Goal: Information Seeking & Learning: Learn about a topic

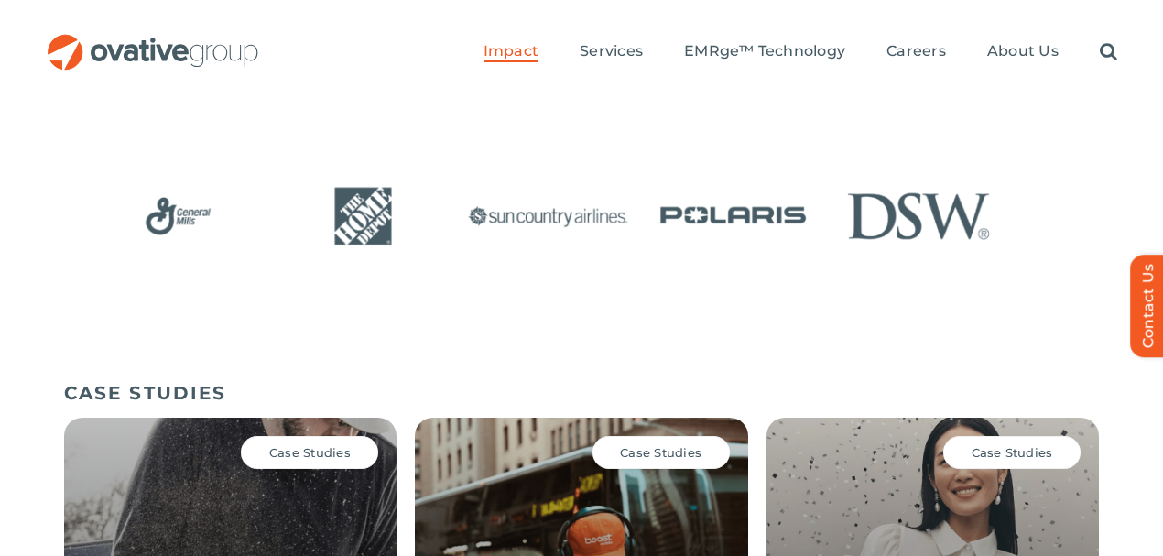
scroll to position [1176, 0]
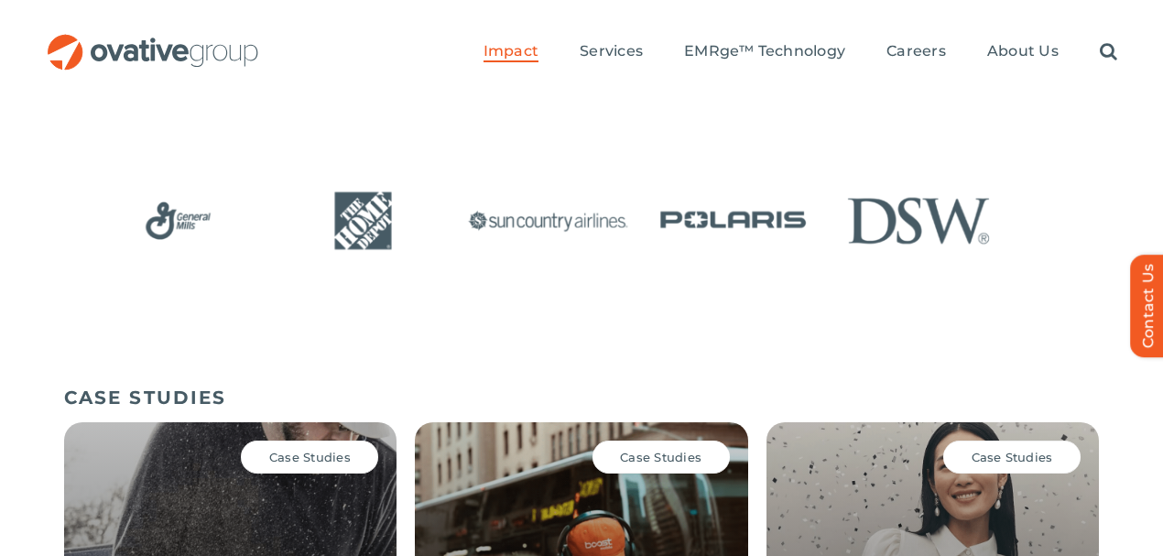
click at [299, 449] on span "Case Studies" at bounding box center [309, 456] width 81 height 15
drag, startPoint x: 299, startPoint y: 254, endPoint x: 260, endPoint y: 254, distance: 39.4
click at [298, 449] on span "Case Studies" at bounding box center [309, 456] width 81 height 15
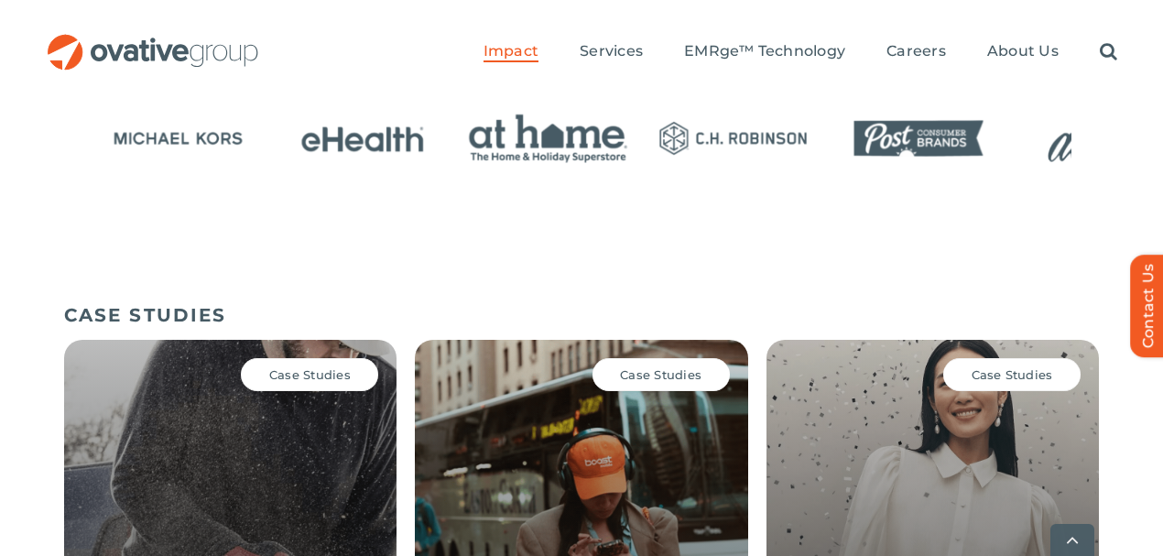
scroll to position [1298, 0]
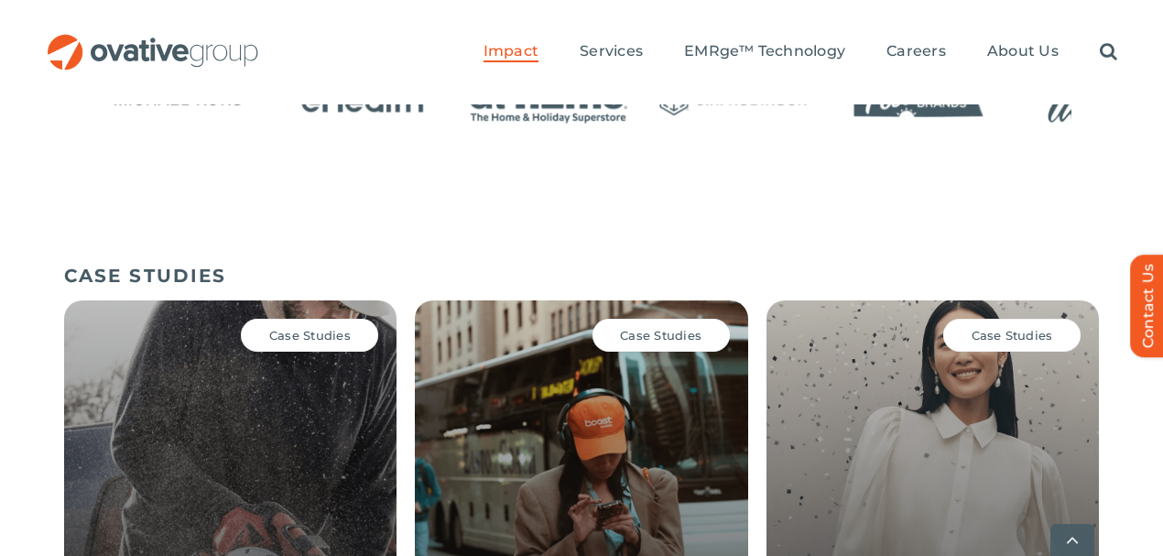
click at [312, 319] on div "Case Studies" at bounding box center [309, 335] width 137 height 33
click at [317, 328] on span "Case Studies" at bounding box center [309, 335] width 81 height 15
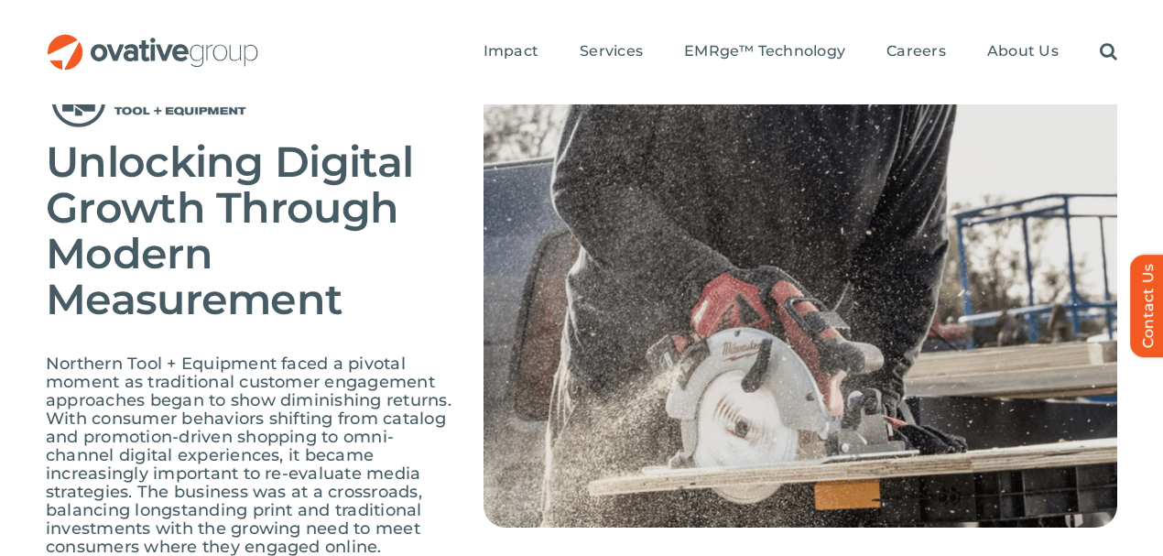
scroll to position [122, 0]
click at [230, 90] on img at bounding box center [151, 100] width 211 height 60
click at [233, 86] on img at bounding box center [151, 100] width 211 height 60
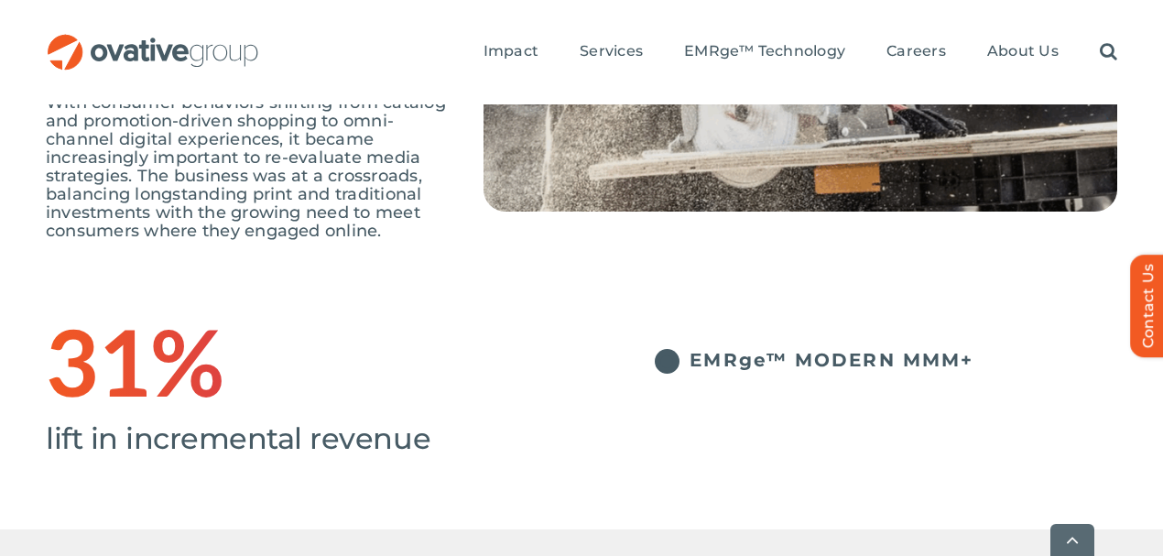
scroll to position [488, 0]
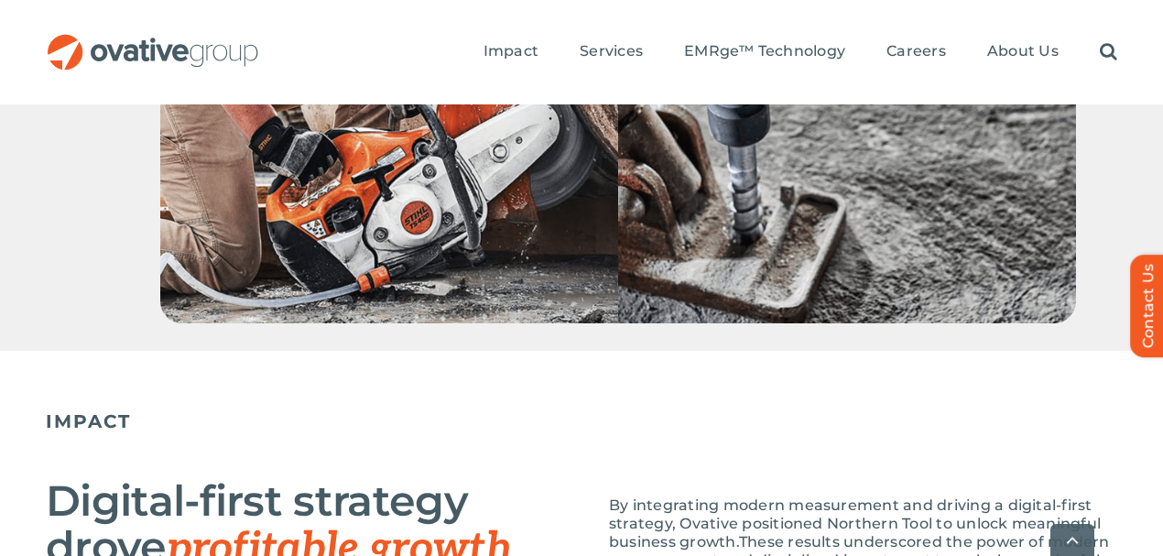
click at [393, 478] on h2 "Digital-first strategy drove profitable growth" at bounding box center [314, 524] width 536 height 93
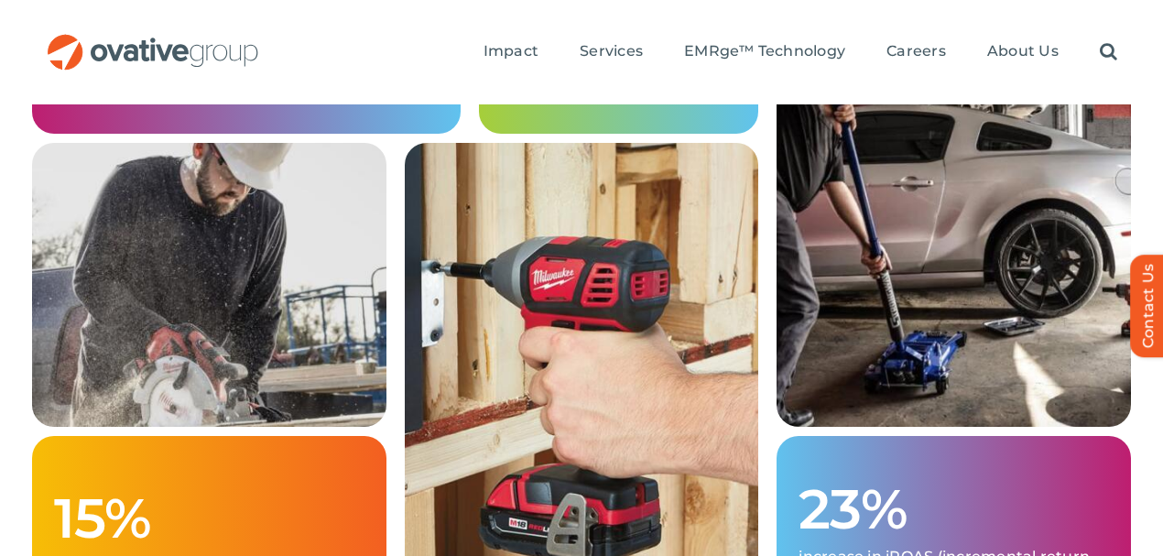
drag, startPoint x: 699, startPoint y: 253, endPoint x: 688, endPoint y: 252, distance: 11.0
click at [698, 253] on img at bounding box center [582, 381] width 354 height 476
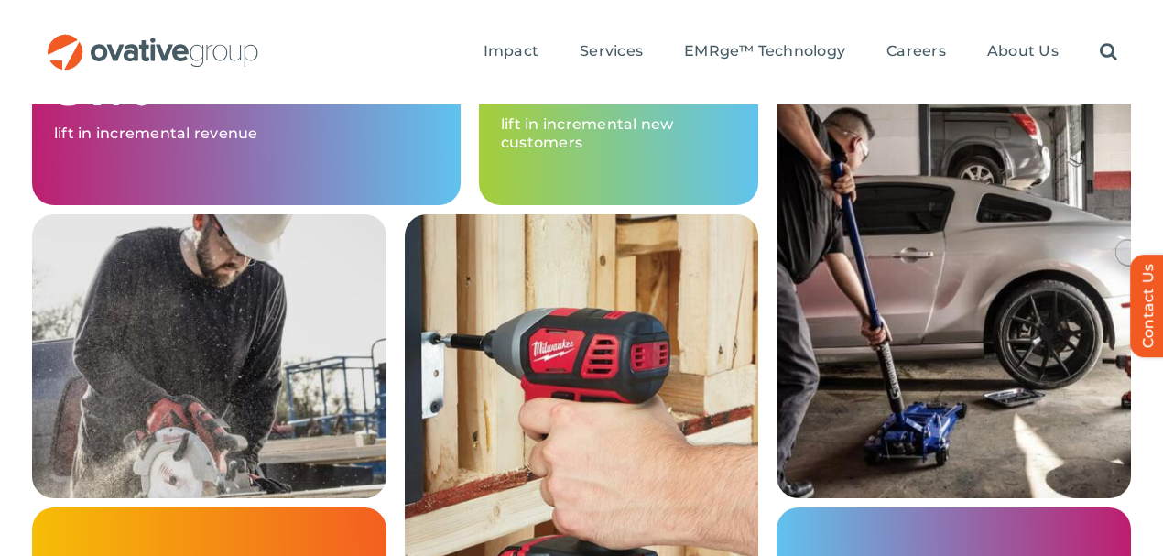
scroll to position [2380, 0]
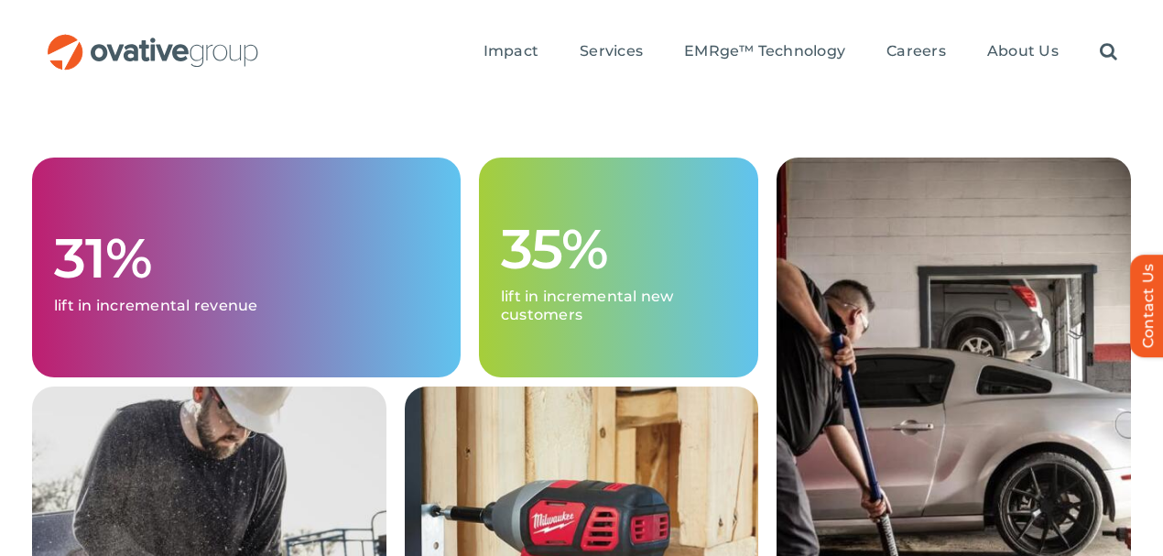
drag, startPoint x: 915, startPoint y: 425, endPoint x: 941, endPoint y: 410, distance: 29.5
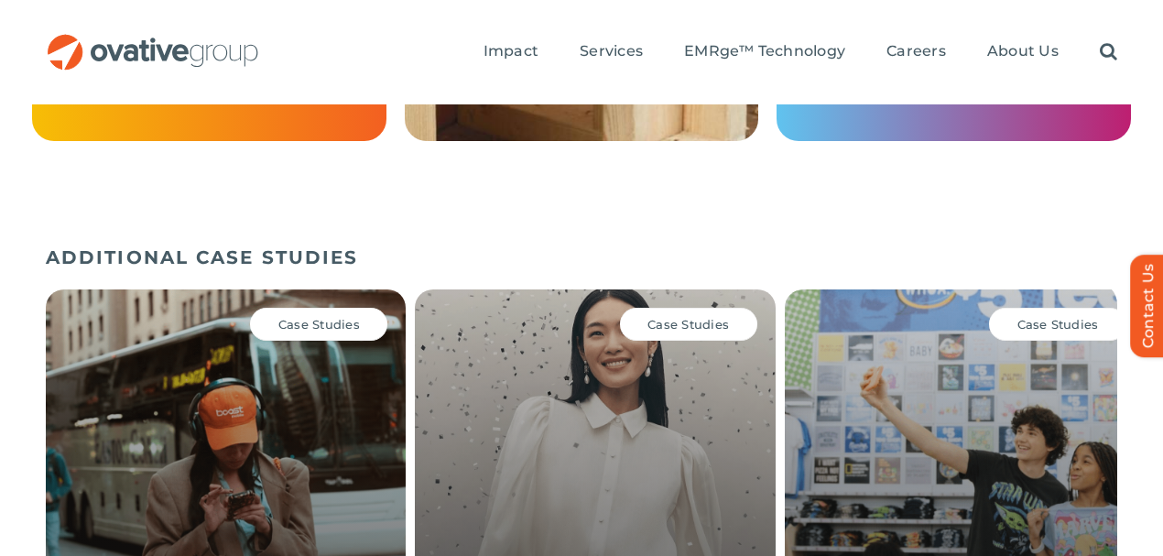
scroll to position [2999, 0]
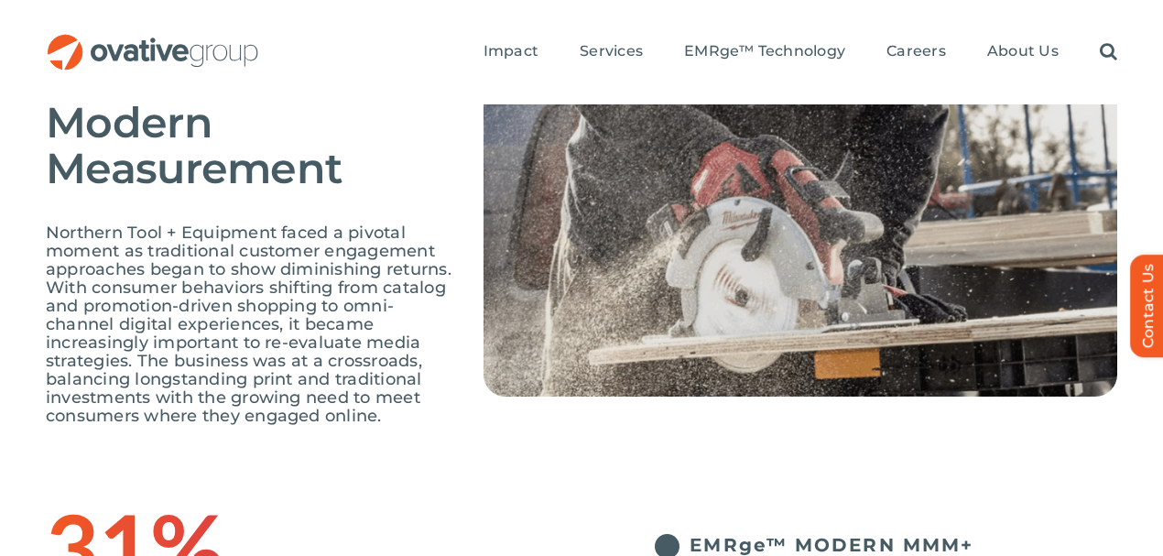
scroll to position [0, 0]
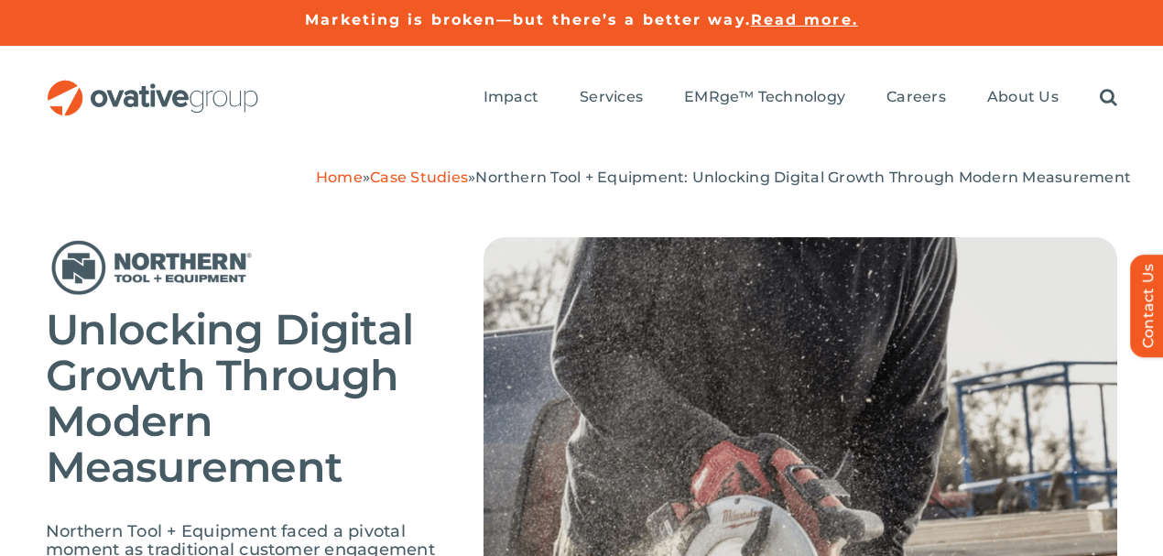
click at [248, 237] on img at bounding box center [151, 267] width 211 height 60
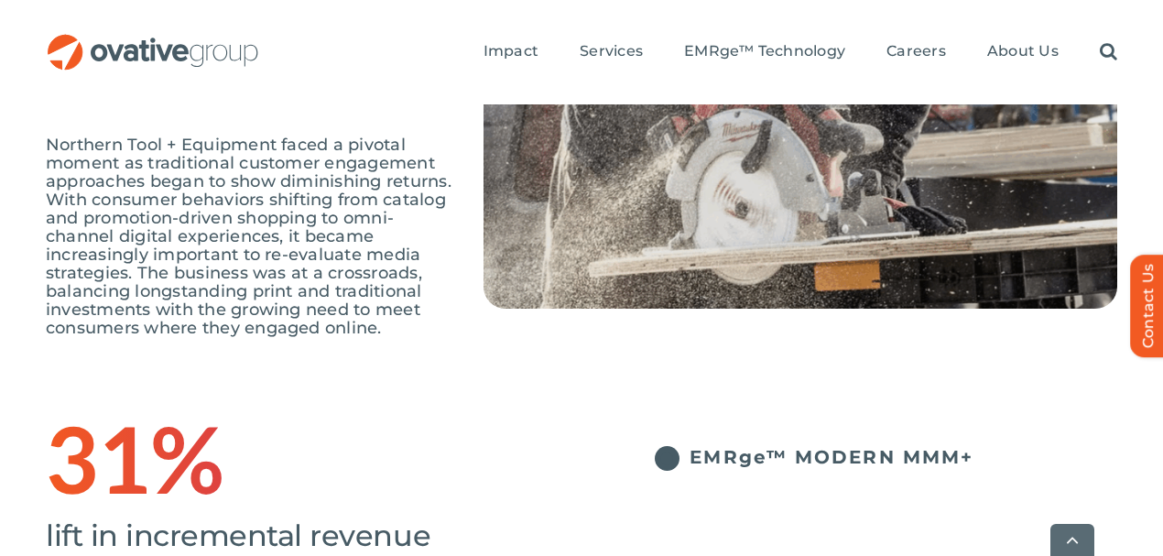
scroll to position [488, 0]
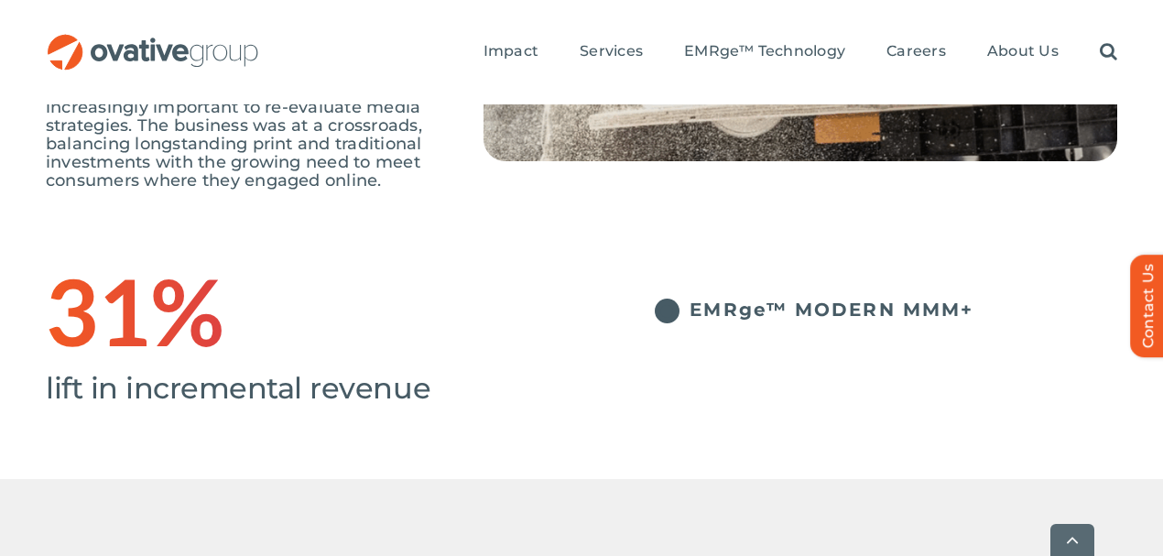
click at [743, 298] on h5 "EMRge™ MODERN MMM+" at bounding box center [903, 309] width 428 height 22
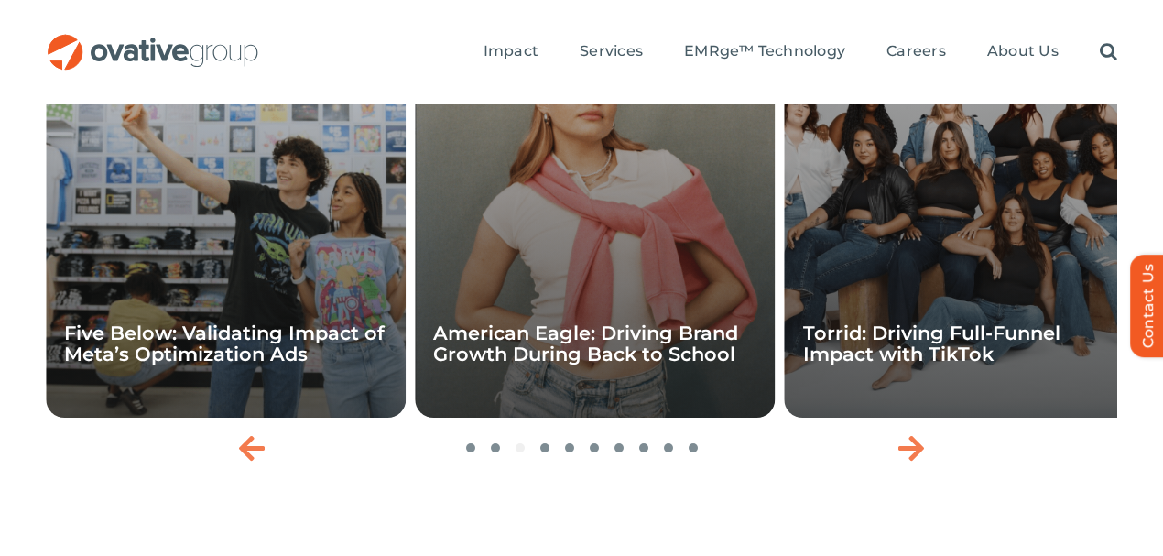
scroll to position [3182, 0]
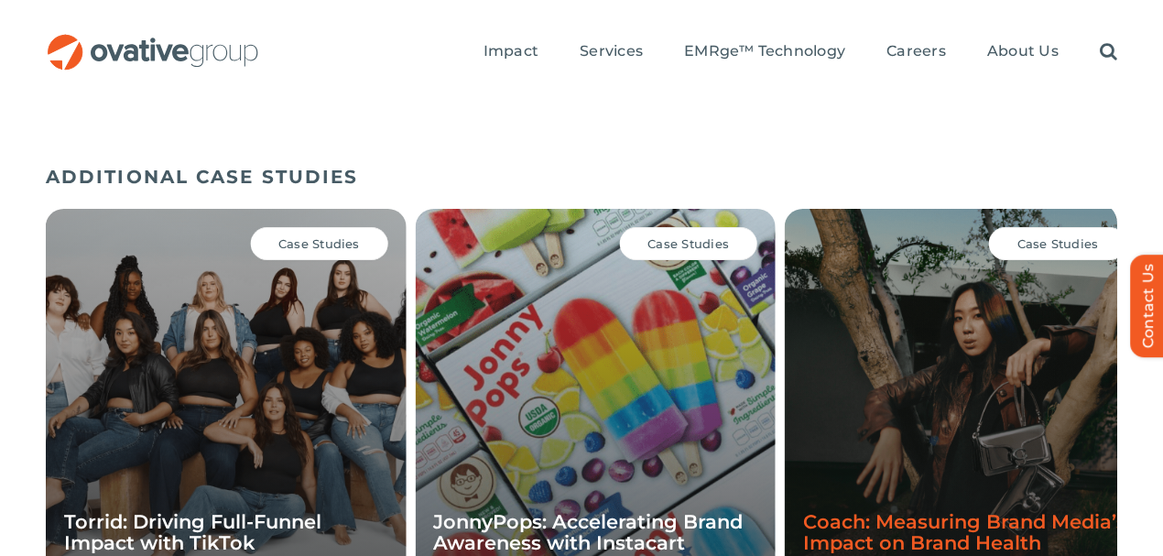
click at [879, 510] on link "Coach: Measuring Brand Media’s Impact on Brand Health" at bounding box center [964, 532] width 323 height 44
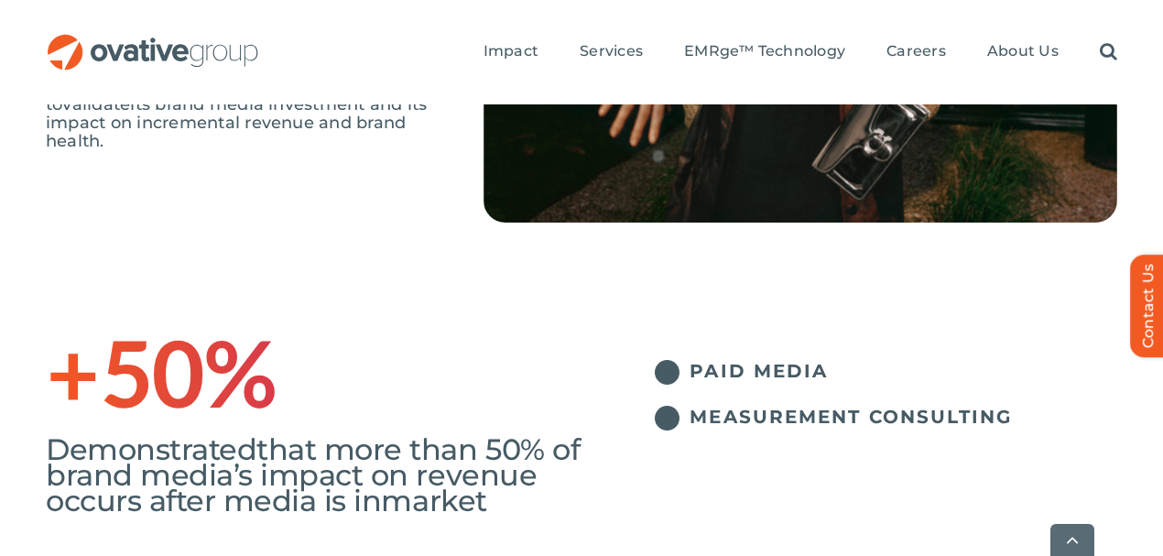
scroll to position [610, 0]
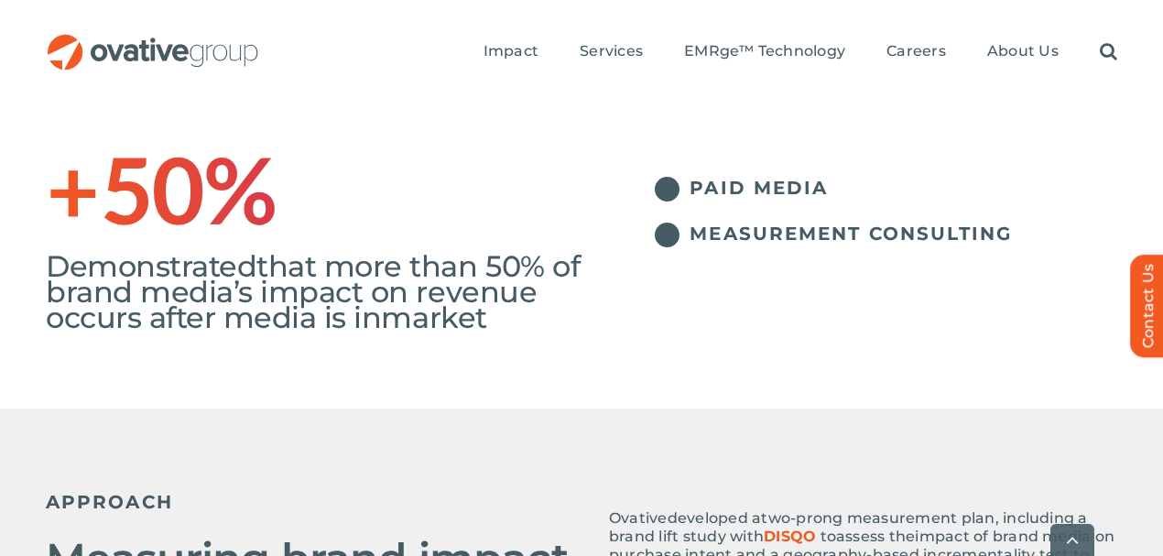
click at [710, 217] on li "MEASUREMENT CONSULTING" at bounding box center [849, 240] width 536 height 46
click at [720, 217] on li "MEASUREMENT CONSULTING" at bounding box center [849, 240] width 536 height 46
drag, startPoint x: 707, startPoint y: 114, endPoint x: 708, endPoint y: 188, distance: 74.2
click at [707, 168] on div "PAID MEDIA MEASUREMENT CONSULTING" at bounding box center [849, 215] width 536 height 95
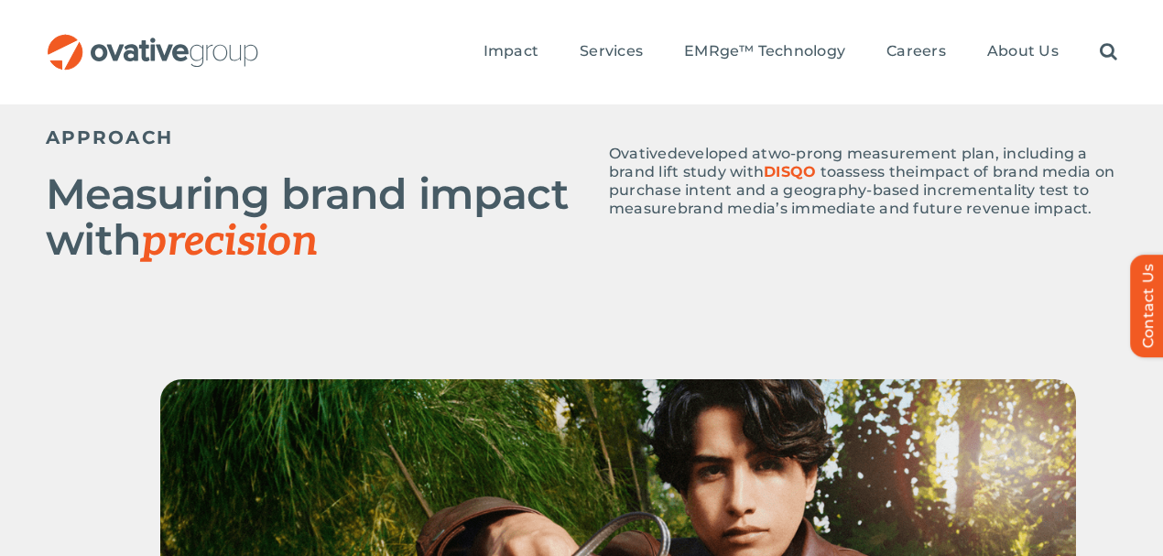
scroll to position [793, 0]
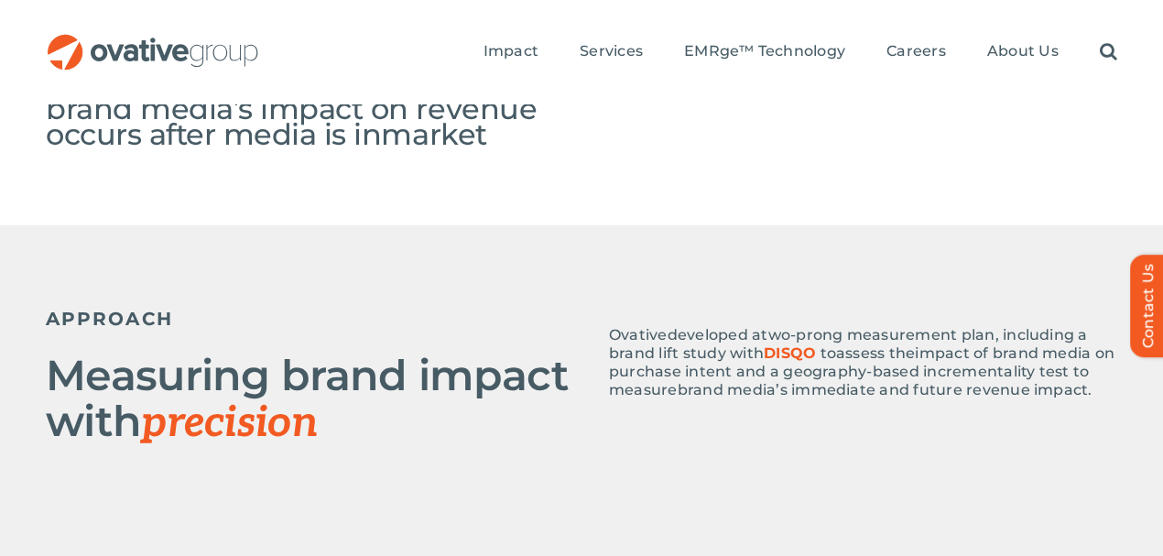
click at [816, 344] on span "DISQO" at bounding box center [789, 352] width 52 height 17
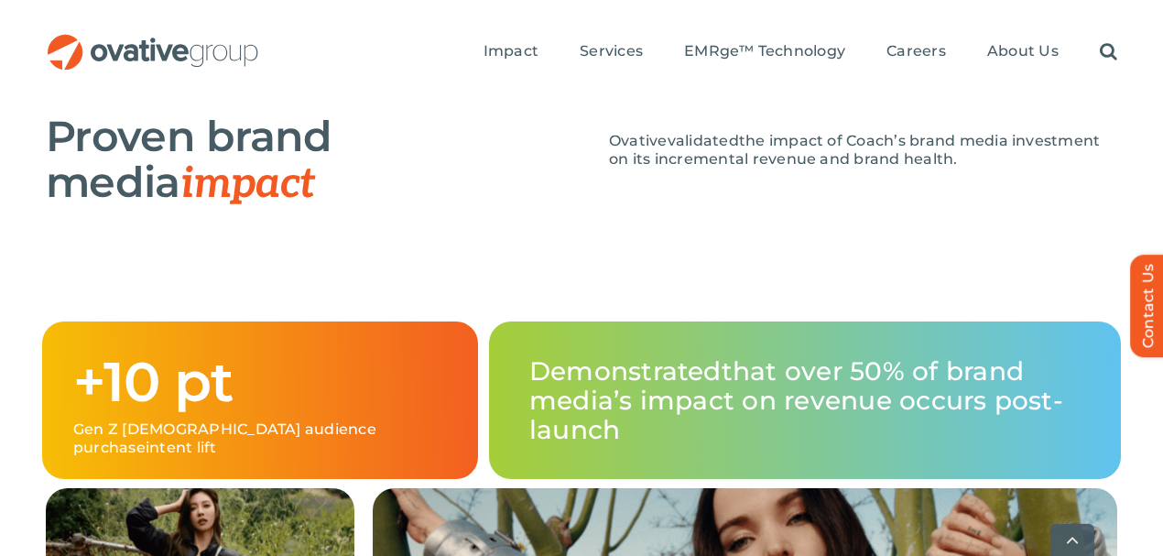
scroll to position [2319, 0]
